Goal: Find specific page/section: Find specific page/section

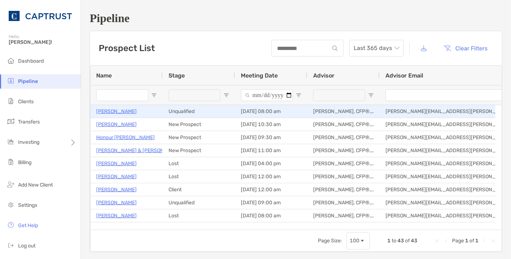
click at [130, 111] on p "[PERSON_NAME]" at bounding box center [116, 111] width 41 height 9
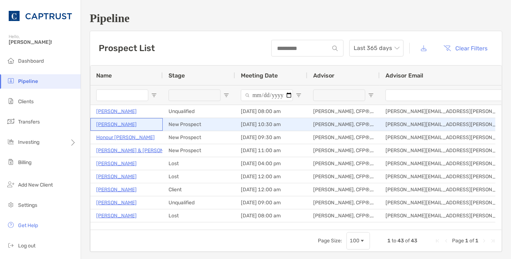
click at [122, 124] on p "[PERSON_NAME]" at bounding box center [116, 124] width 41 height 9
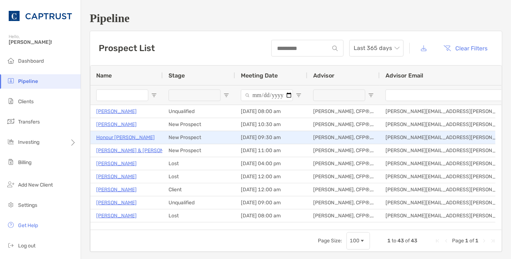
click at [112, 135] on p "Honour [PERSON_NAME]" at bounding box center [125, 137] width 59 height 9
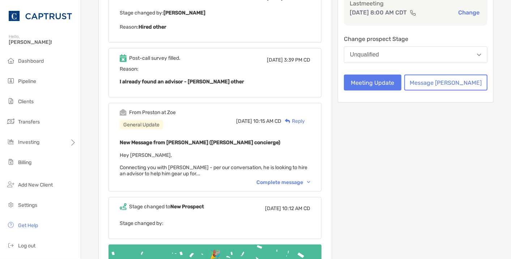
scroll to position [201, 0]
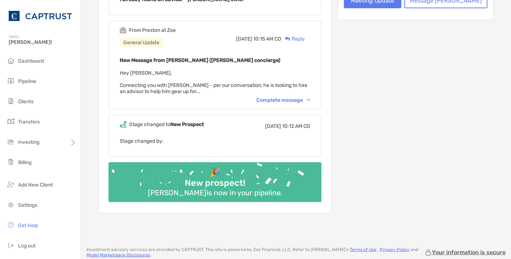
click at [310, 99] on img at bounding box center [308, 100] width 3 height 2
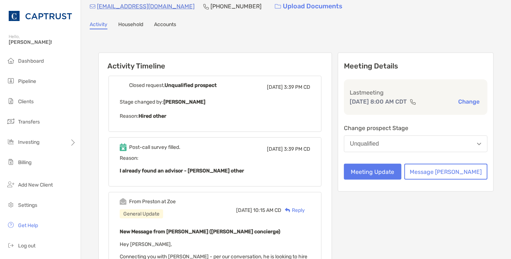
scroll to position [0, 0]
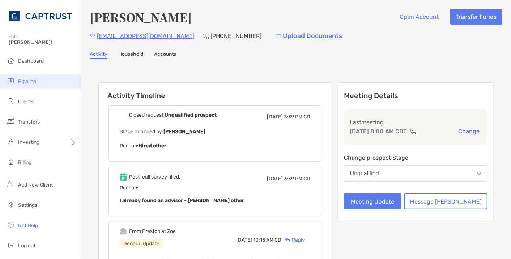
drag, startPoint x: 36, startPoint y: 60, endPoint x: 57, endPoint y: 86, distance: 33.2
click at [37, 60] on span "Dashboard" at bounding box center [31, 61] width 26 height 6
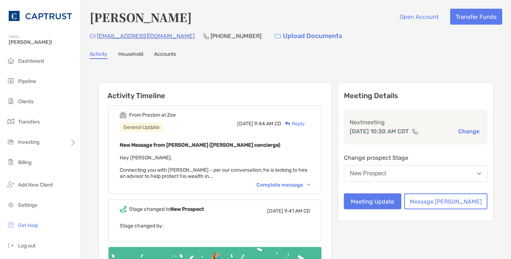
click at [310, 184] on img at bounding box center [308, 184] width 3 height 2
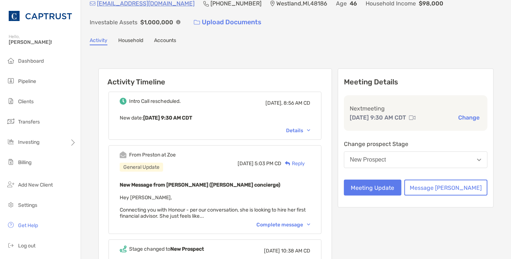
scroll to position [40, 0]
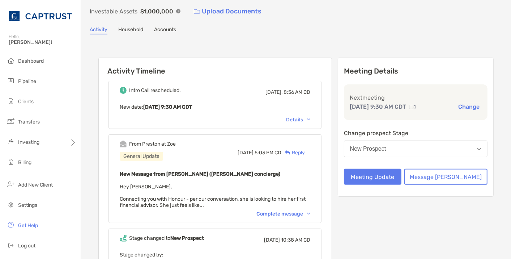
click at [310, 211] on div "Complete message" at bounding box center [283, 214] width 54 height 6
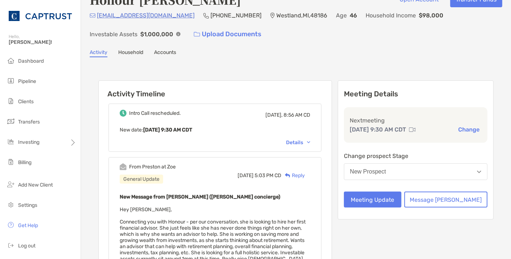
scroll to position [0, 0]
